Goal: Navigation & Orientation: Find specific page/section

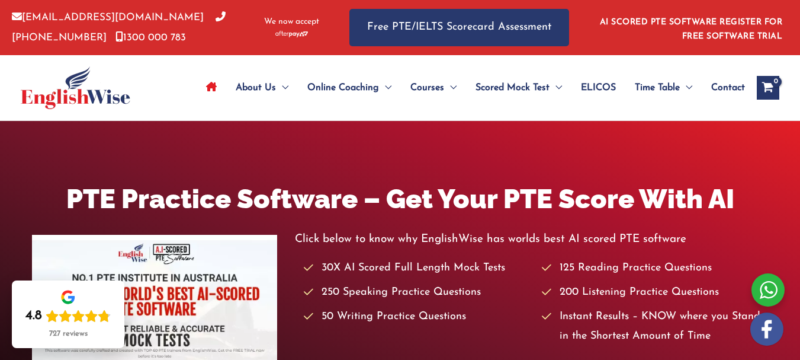
click at [57, 208] on div "PTE Practice Software – Get Your PTE Score With AI Click below to know why Engl…" at bounding box center [400, 296] width 800 height 233
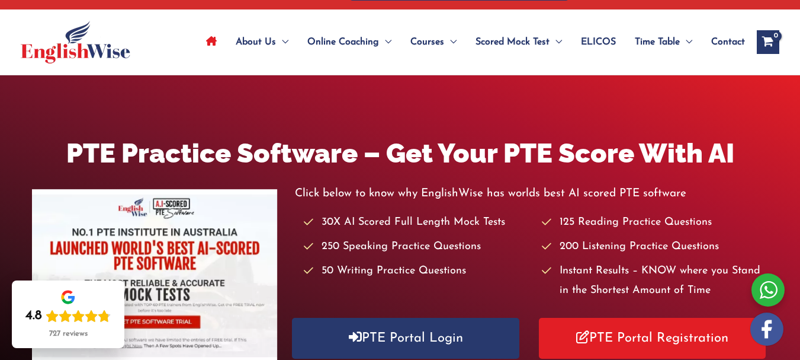
scroll to position [47, 0]
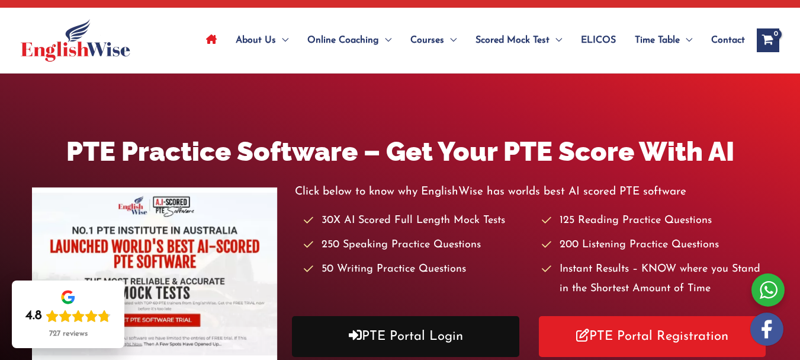
click at [439, 339] on link "PTE Portal Login" at bounding box center [405, 336] width 227 height 41
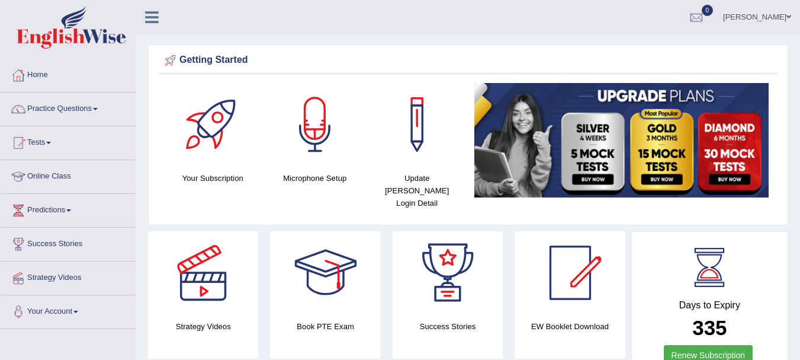
click at [53, 172] on link "Online Class" at bounding box center [68, 175] width 135 height 30
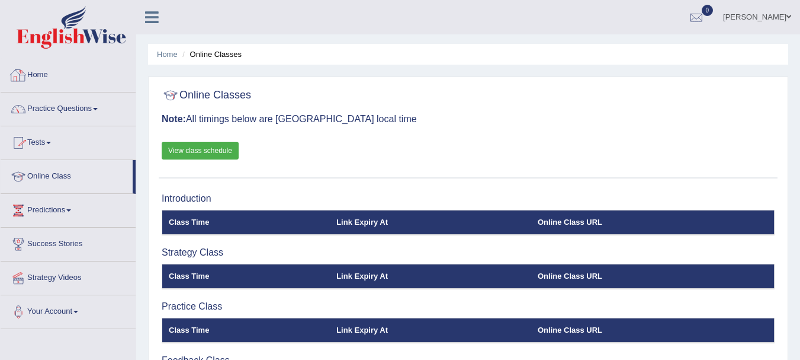
click at [41, 75] on link "Home" at bounding box center [68, 74] width 135 height 30
